Goal: Transaction & Acquisition: Purchase product/service

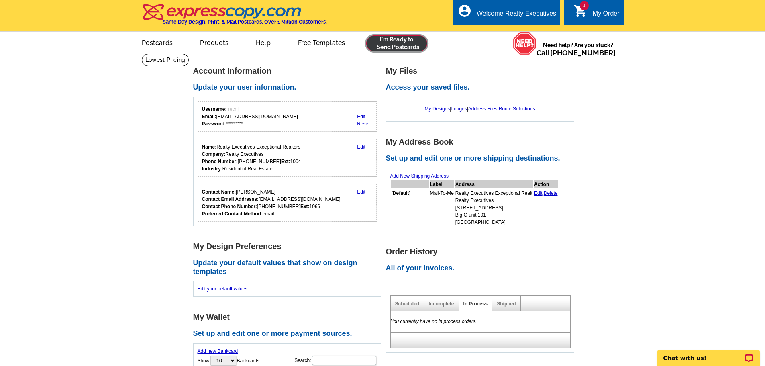
click at [391, 46] on link at bounding box center [396, 43] width 61 height 16
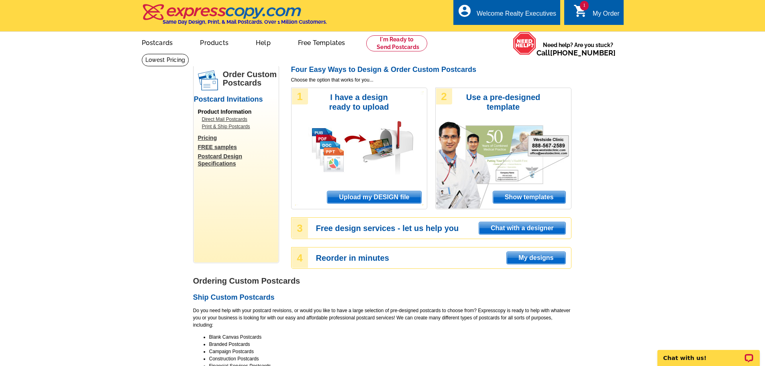
click at [242, 128] on link "Print & Ship Postcards" at bounding box center [238, 126] width 72 height 7
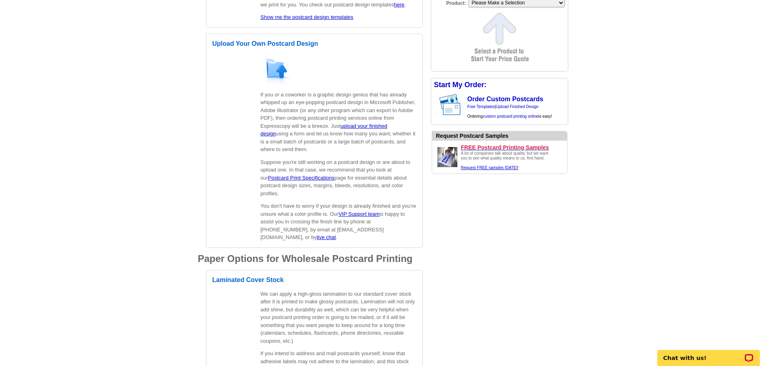
scroll to position [522, 0]
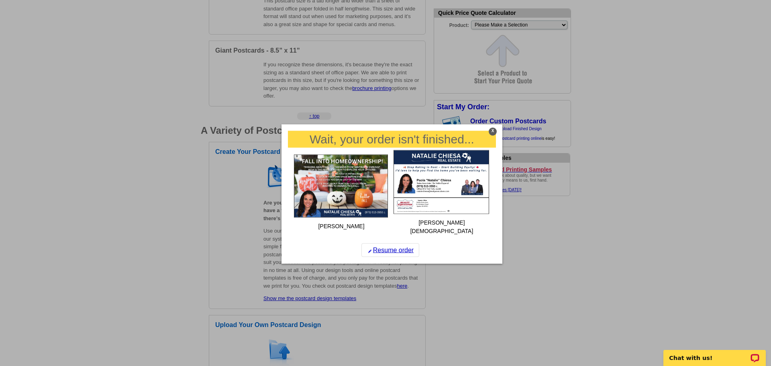
click at [491, 131] on div "X" at bounding box center [493, 131] width 8 height 8
